Goal: Complete application form

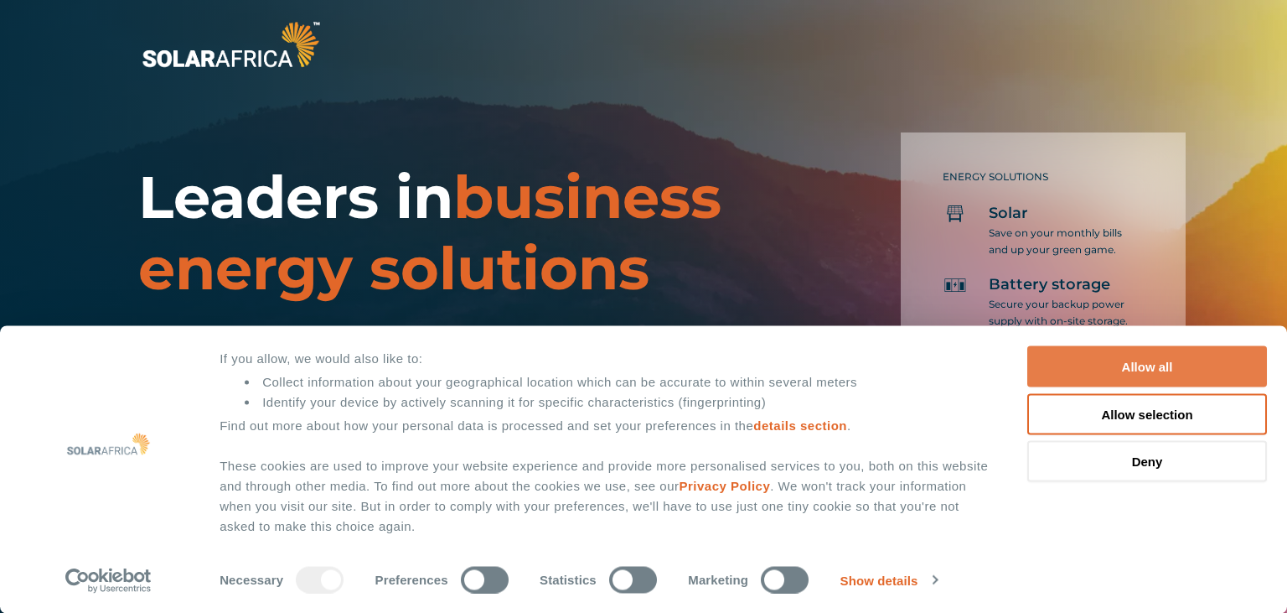
click at [1132, 367] on button "Allow all" at bounding box center [1148, 366] width 240 height 41
checkbox input "true"
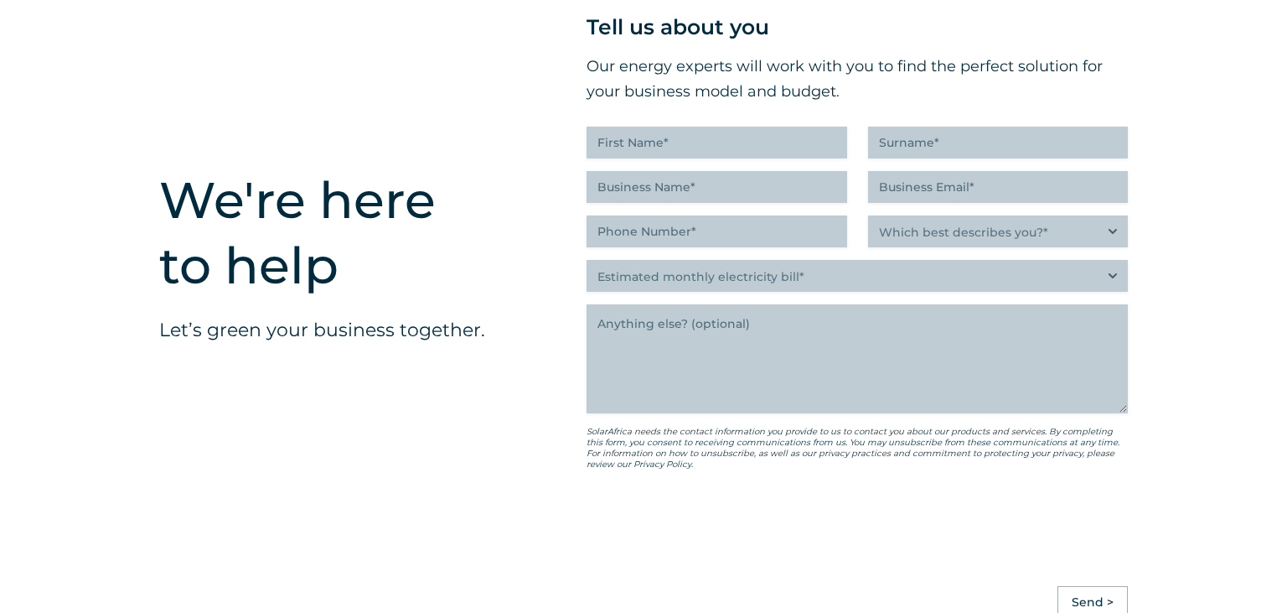
scroll to position [4160, 0]
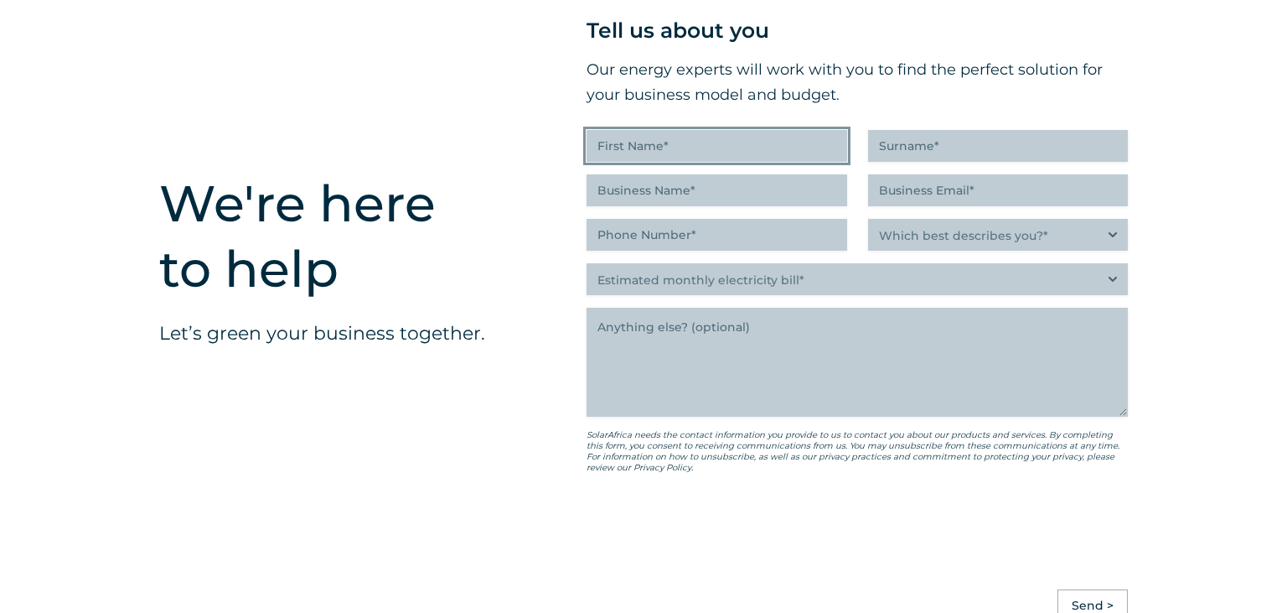
click at [659, 162] on input "First Name (Required)" at bounding box center [717, 146] width 260 height 32
type input "Duzelle"
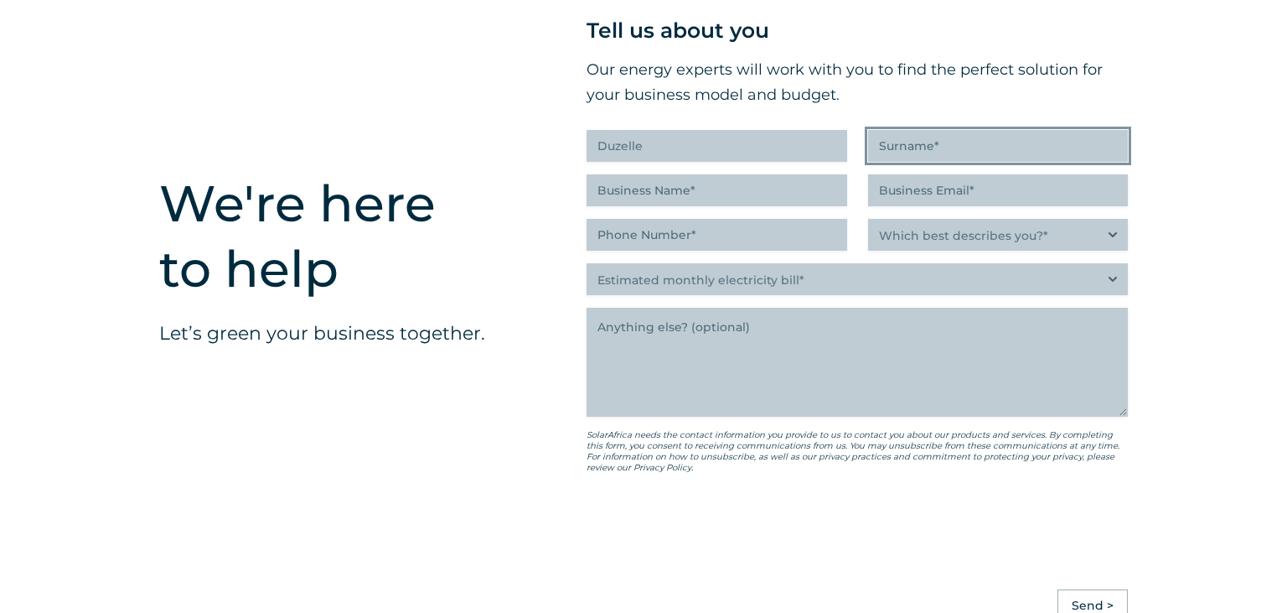
click at [967, 162] on input "Surname (Required)" at bounding box center [998, 146] width 260 height 32
type input "[PERSON_NAME]"
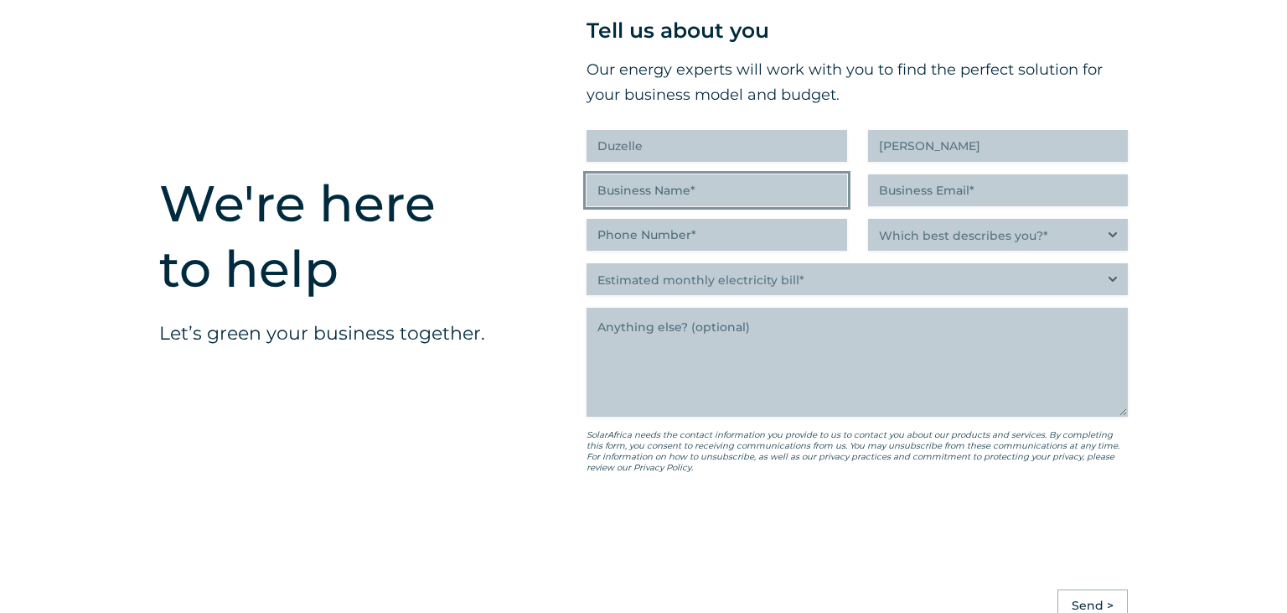
click at [696, 206] on input "Business Name (Required)" at bounding box center [717, 190] width 260 height 32
type input "[PERSON_NAME] [PERSON_NAME] Installations"
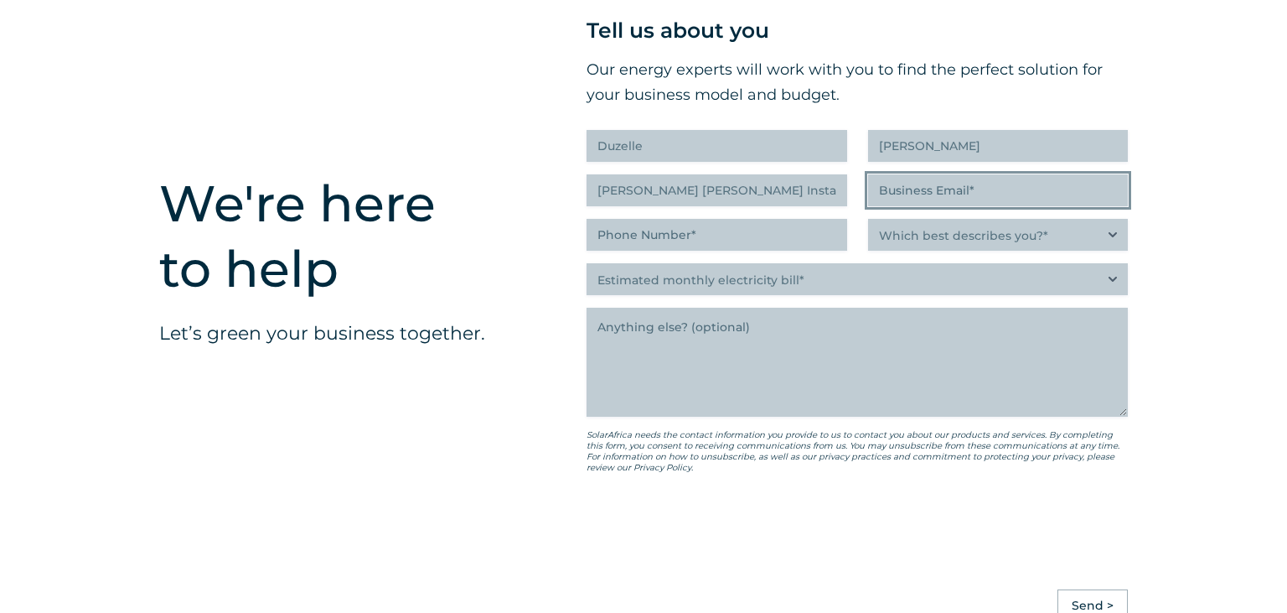
click at [951, 206] on input "Business Email (Required)" at bounding box center [998, 190] width 260 height 32
type input "[EMAIL_ADDRESS][DOMAIN_NAME]"
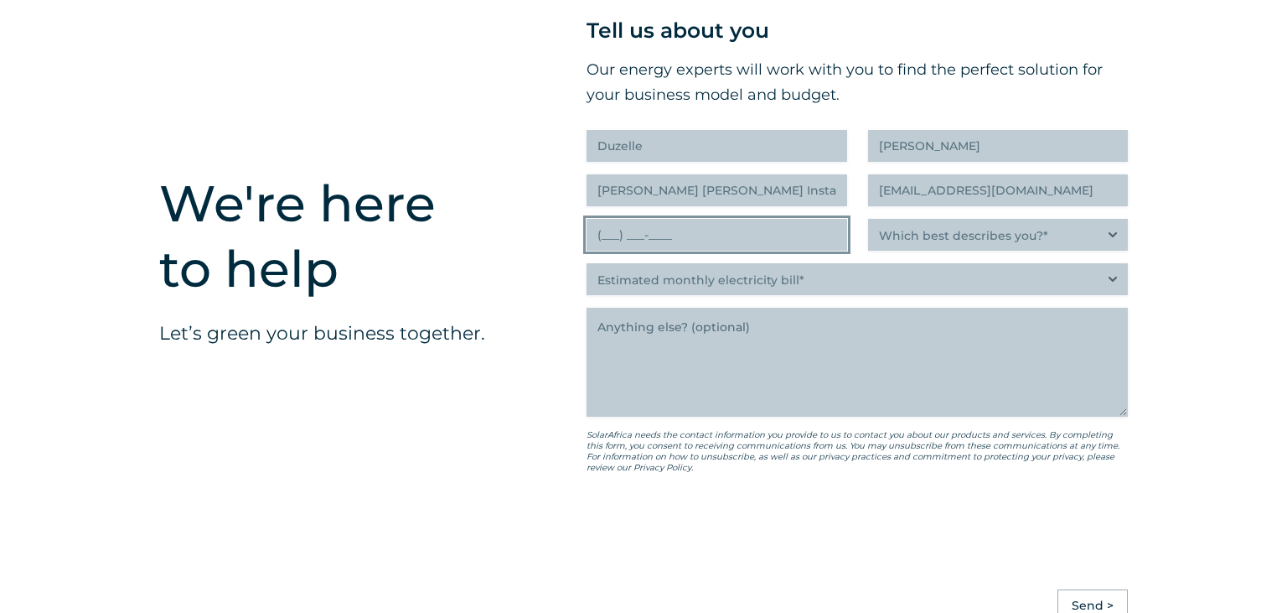
click at [778, 251] on input "(___) ___-____" at bounding box center [717, 235] width 260 height 32
type input "(082) 453-1965"
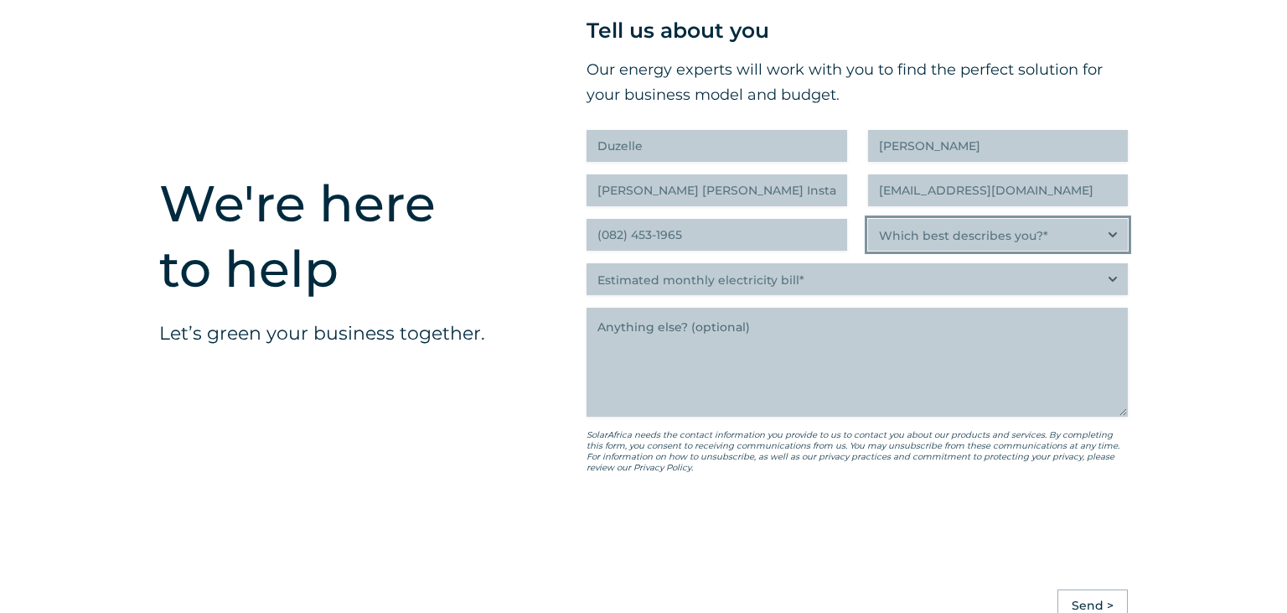
click at [868, 219] on select "Which best describes you?* Researching and identifying the best energy solution…" at bounding box center [998, 235] width 260 height 32
select select "C-suite executive or director looking for an energy solution that builds a more…"
click option "C-suite executive or director looking for an energy solution that builds a more…" at bounding box center [0, 0] width 0 height 0
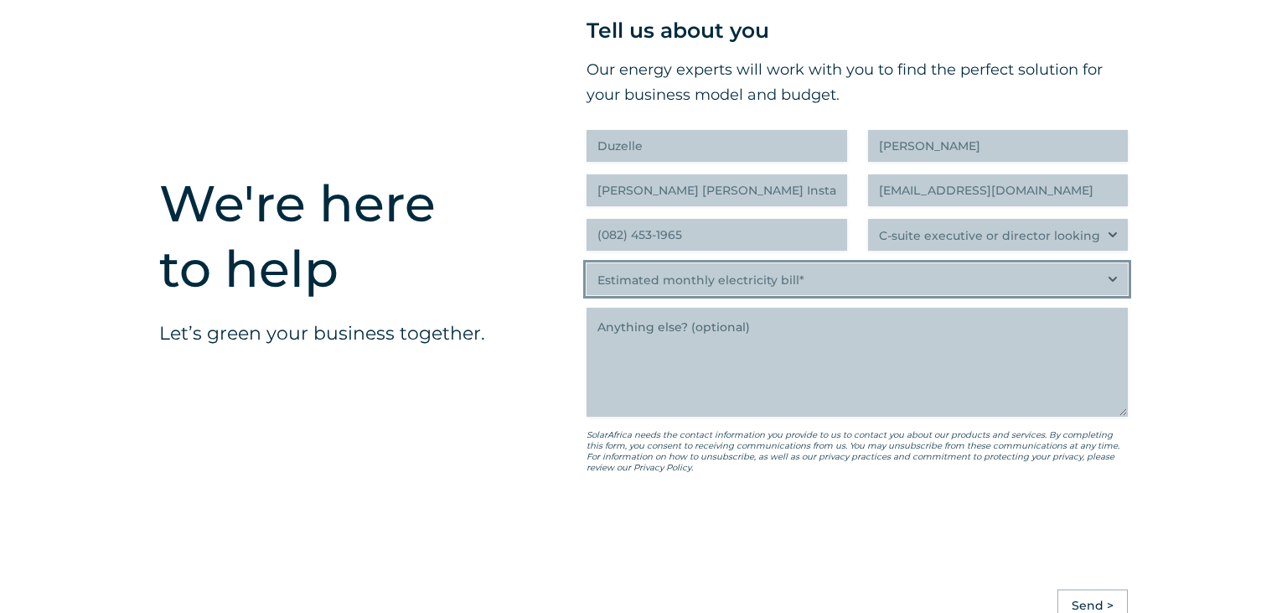
click at [587, 263] on select "Estimated monthly electricity bill* Less than R500K More than R500K" at bounding box center [857, 279] width 541 height 32
select select "Less than R500K"
click option "Less than R500K" at bounding box center [0, 0] width 0 height 0
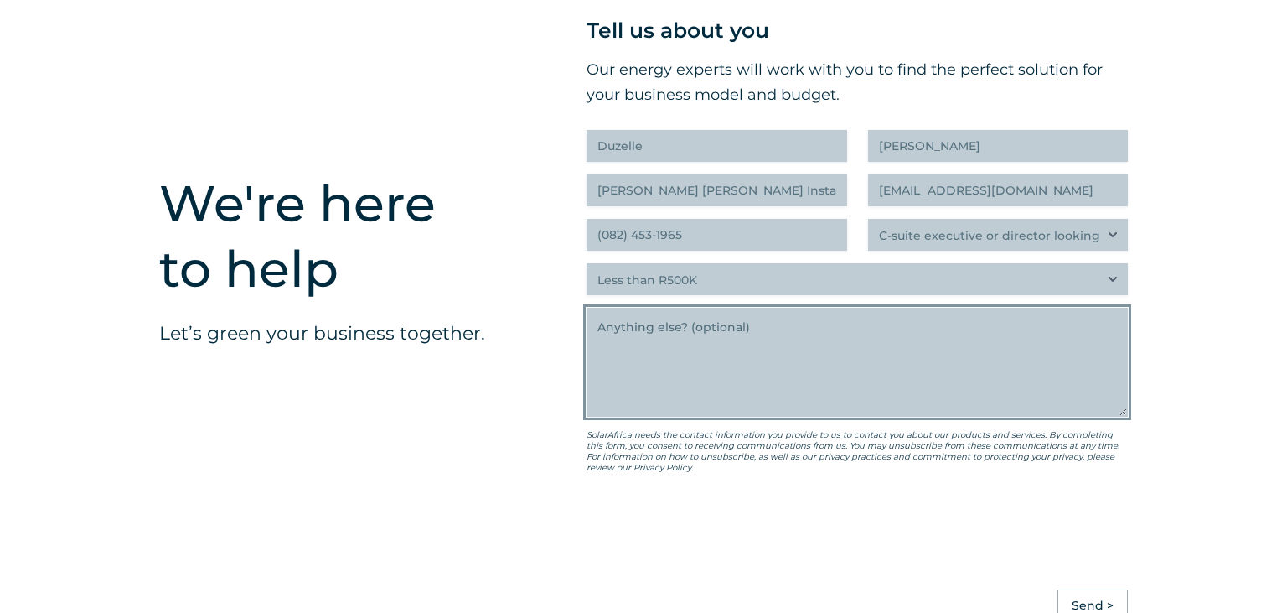
click at [635, 362] on textarea "Anything else" at bounding box center [857, 362] width 541 height 109
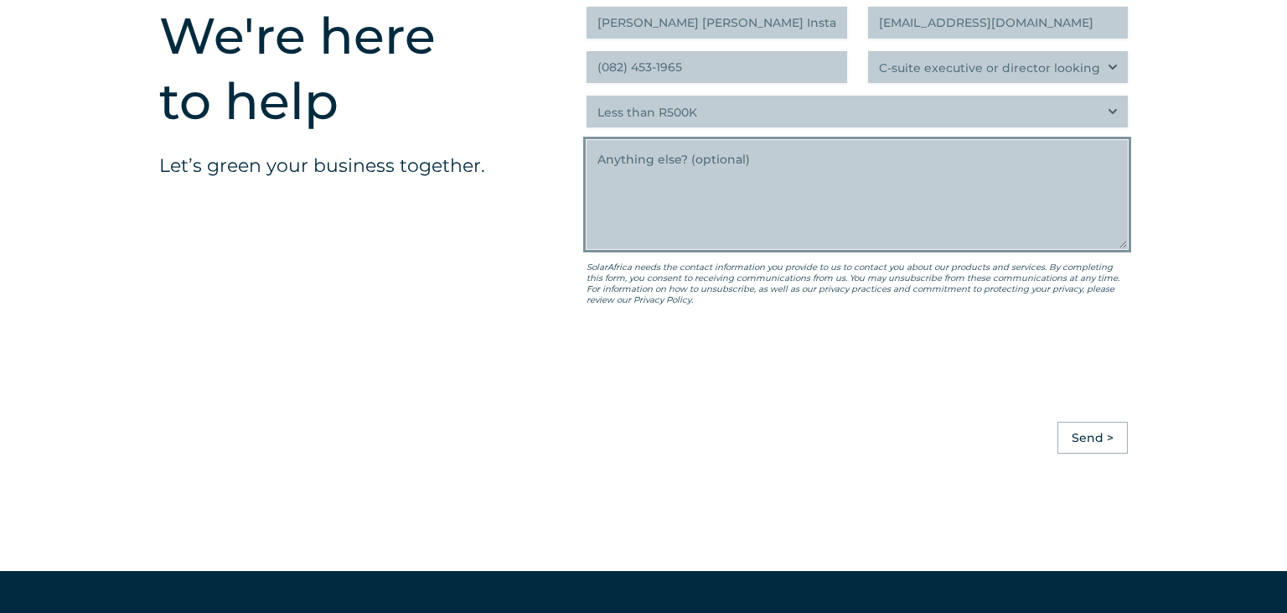
scroll to position [4337, 0]
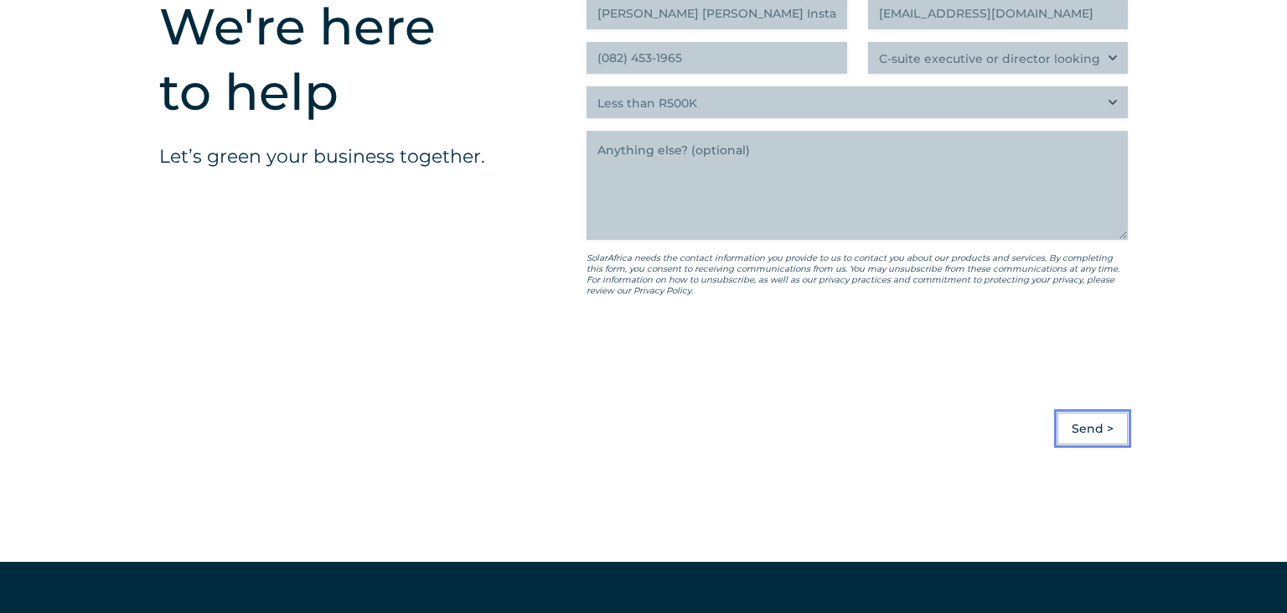
click at [1101, 444] on input "Send >" at bounding box center [1093, 428] width 70 height 32
